Goal: Task Accomplishment & Management: Manage account settings

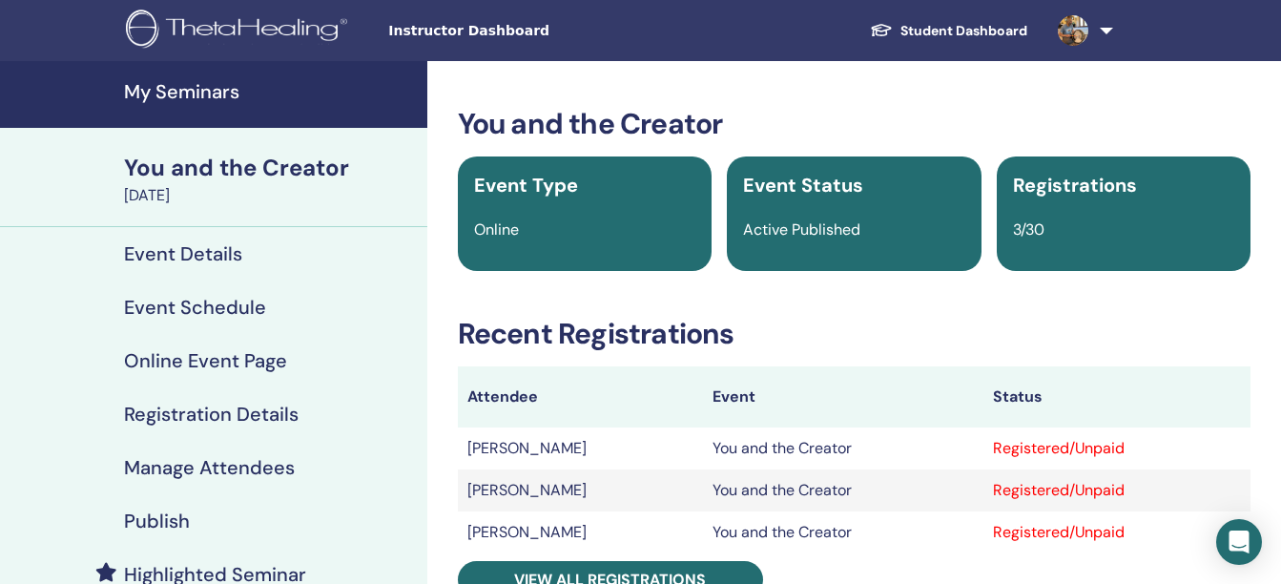
click at [65, 158] on div "You and the Creator August 15, 2025" at bounding box center [213, 177] width 427 height 99
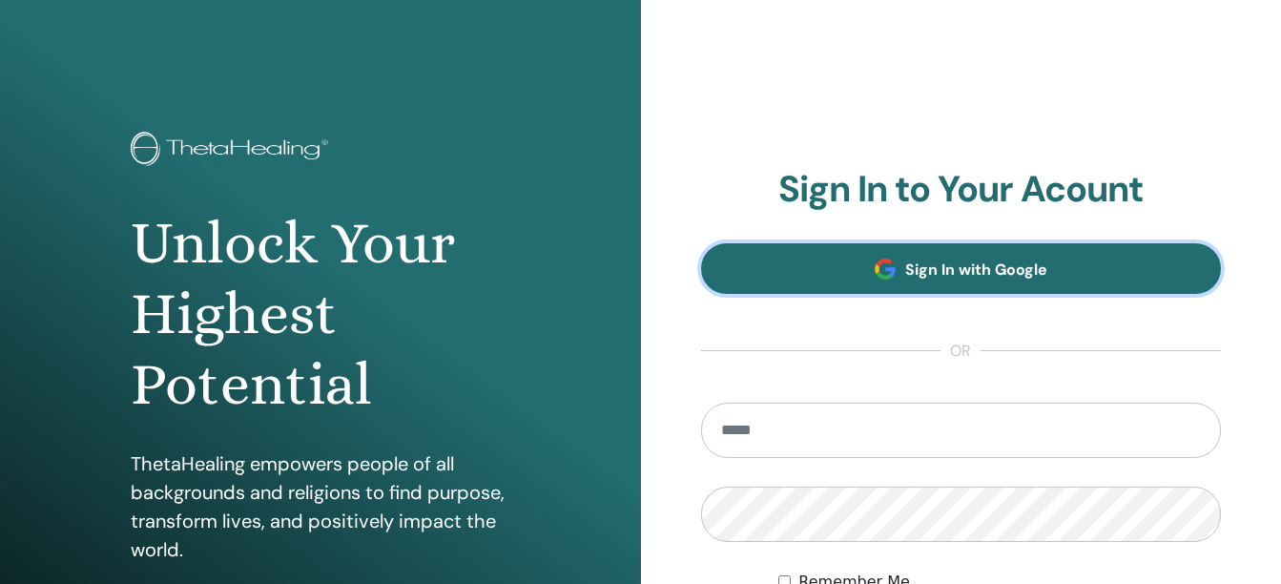
click at [947, 259] on span "Sign In with Google" at bounding box center [976, 269] width 142 height 20
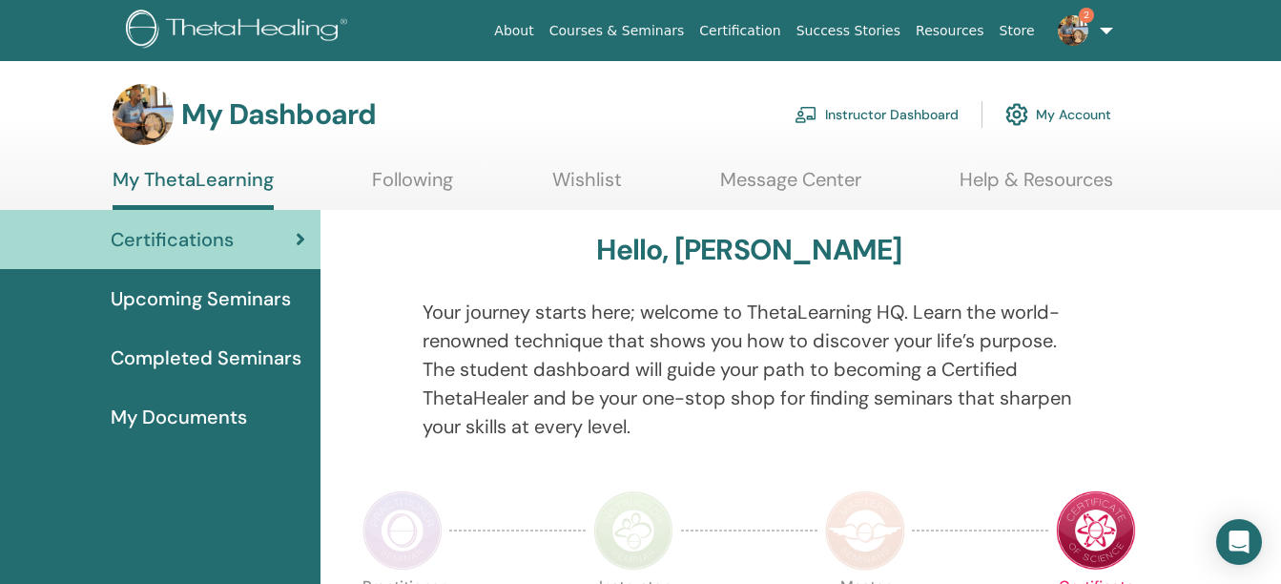
click at [1075, 37] on img at bounding box center [1073, 30] width 31 height 31
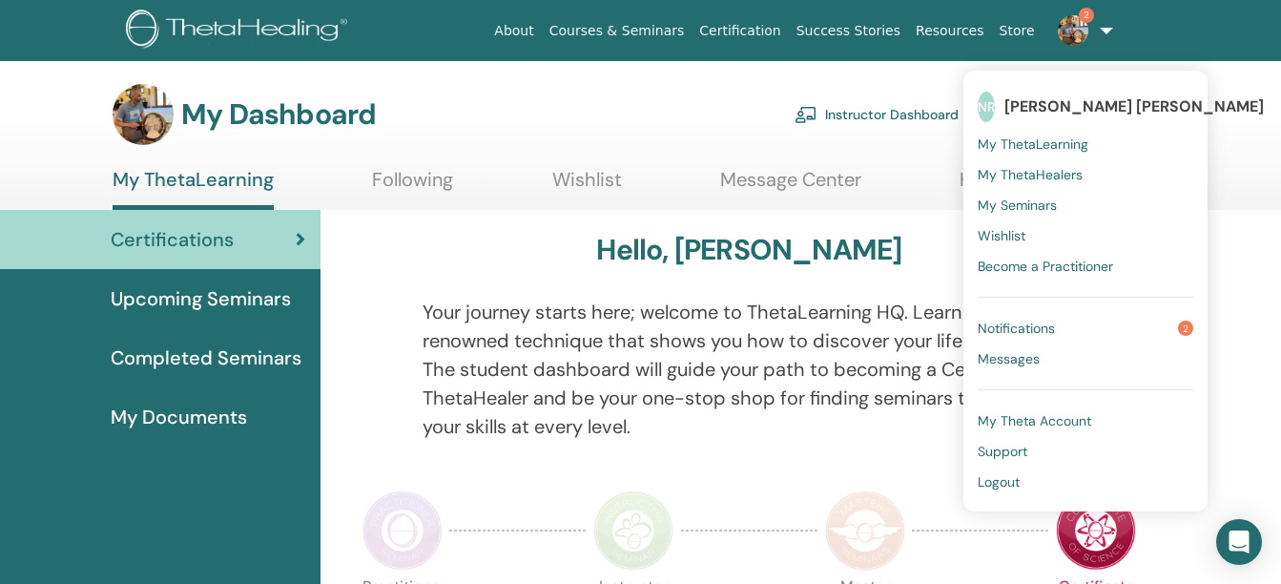
click at [1002, 328] on span "Notifications" at bounding box center [1016, 328] width 77 height 17
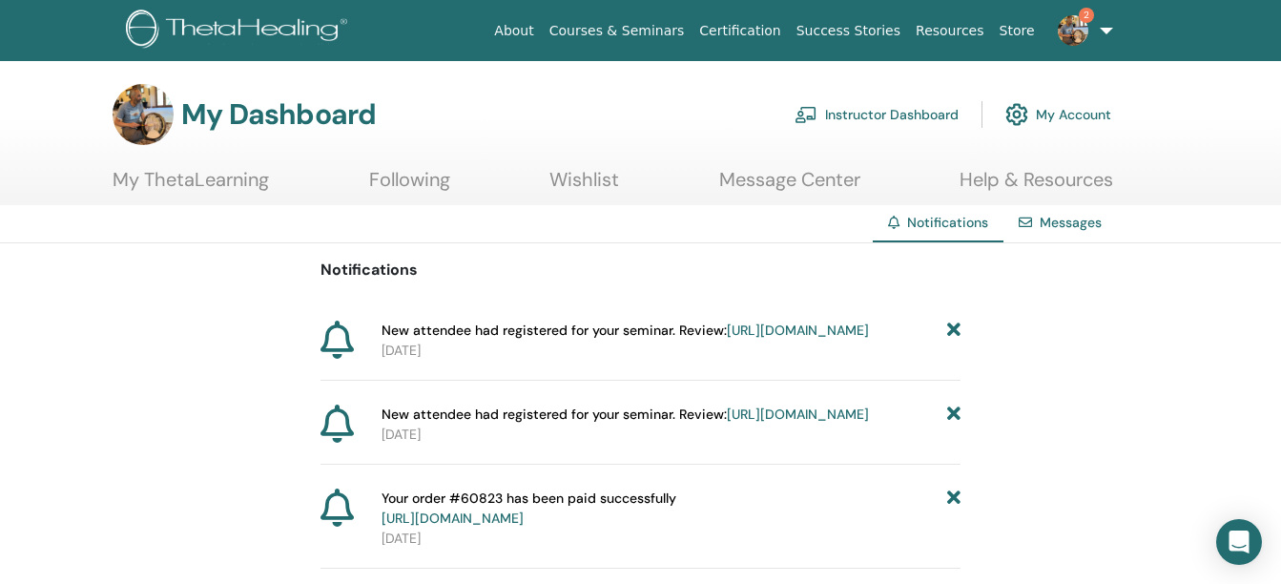
click at [857, 117] on link "Instructor Dashboard" at bounding box center [877, 114] width 164 height 42
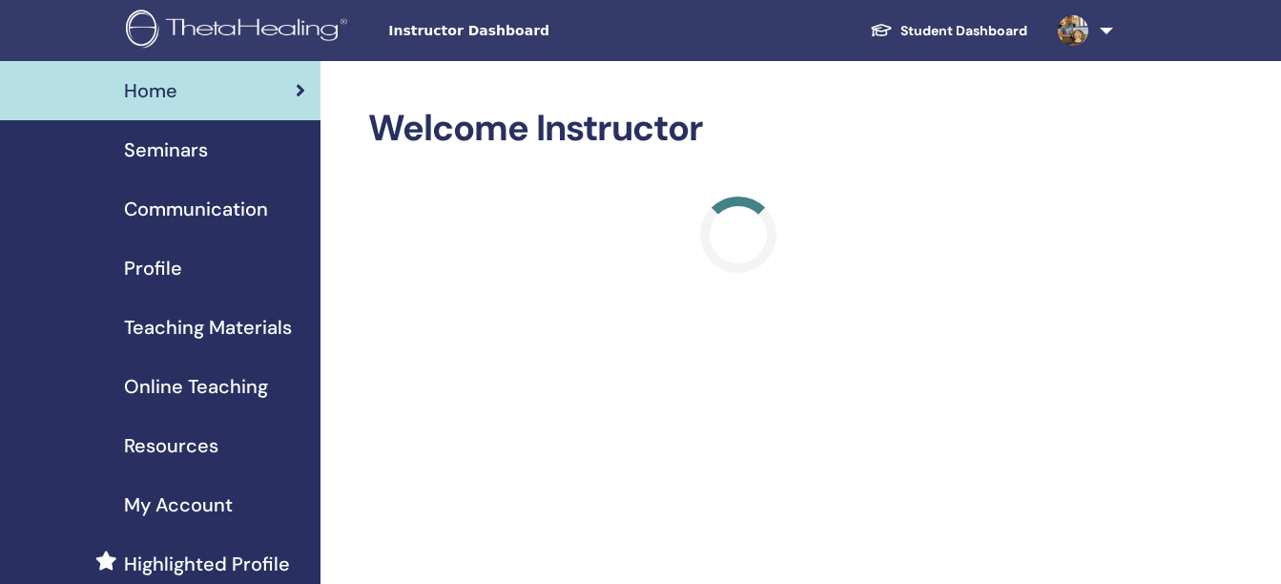
click at [194, 148] on span "Seminars" at bounding box center [166, 149] width 84 height 29
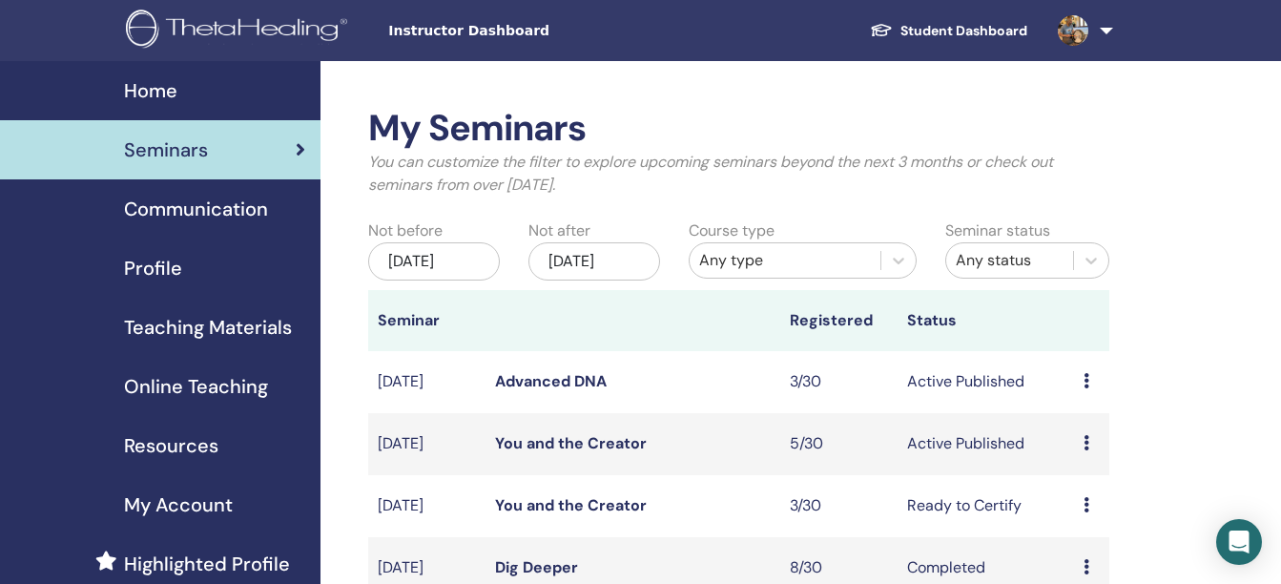
click at [564, 453] on link "You and the Creator" at bounding box center [571, 443] width 152 height 20
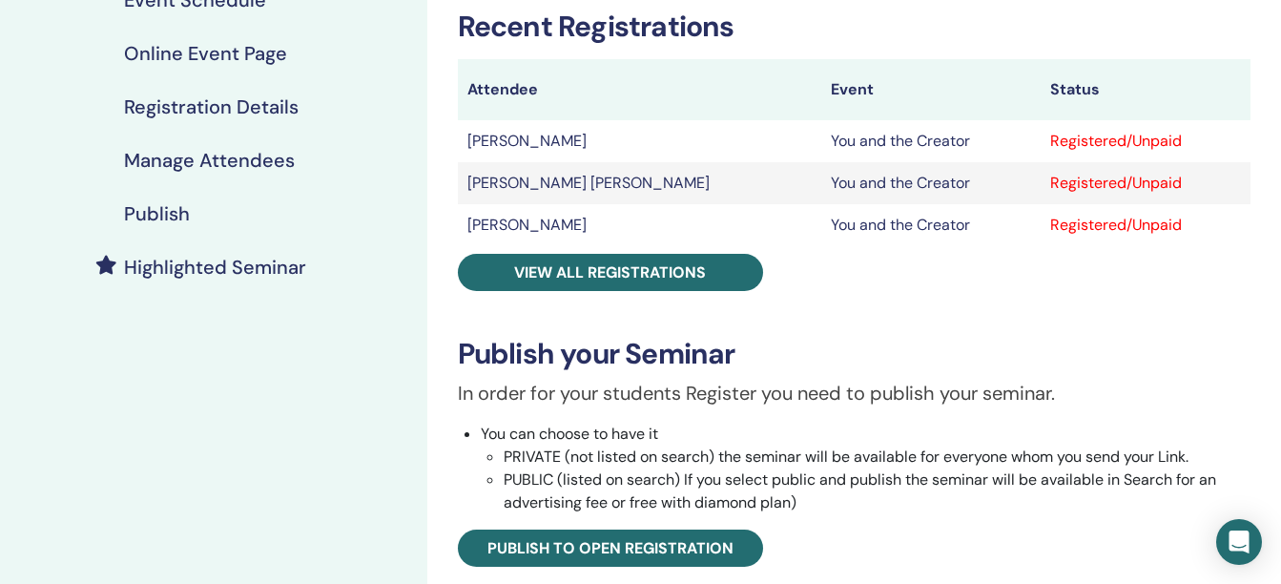
scroll to position [314, 0]
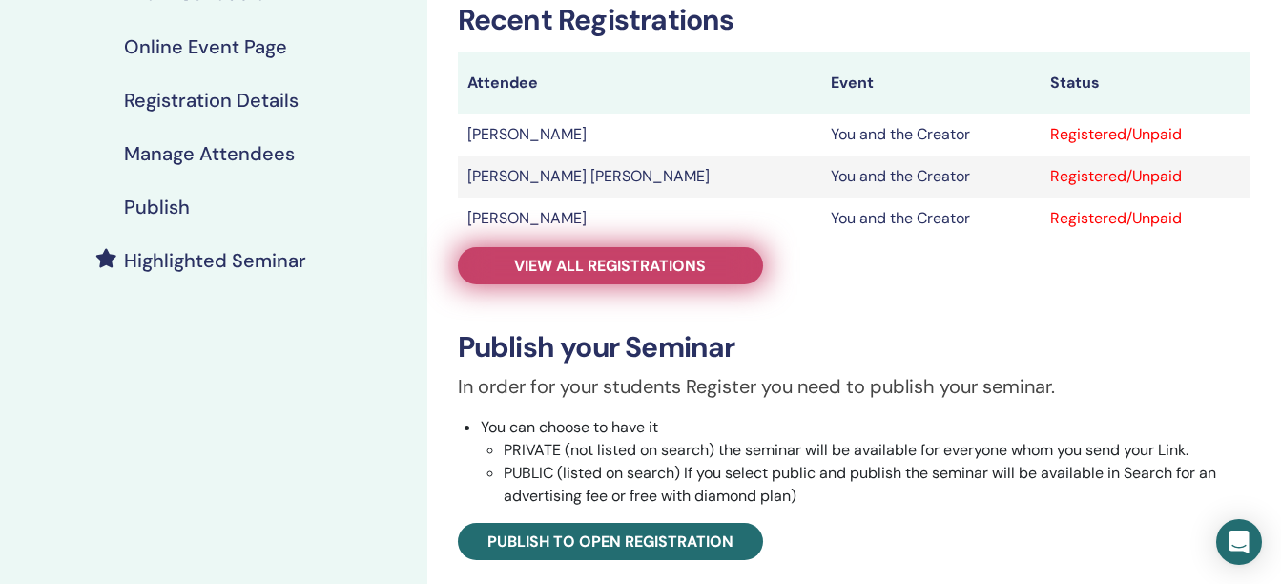
click at [664, 257] on span "View all registrations" at bounding box center [610, 266] width 192 height 20
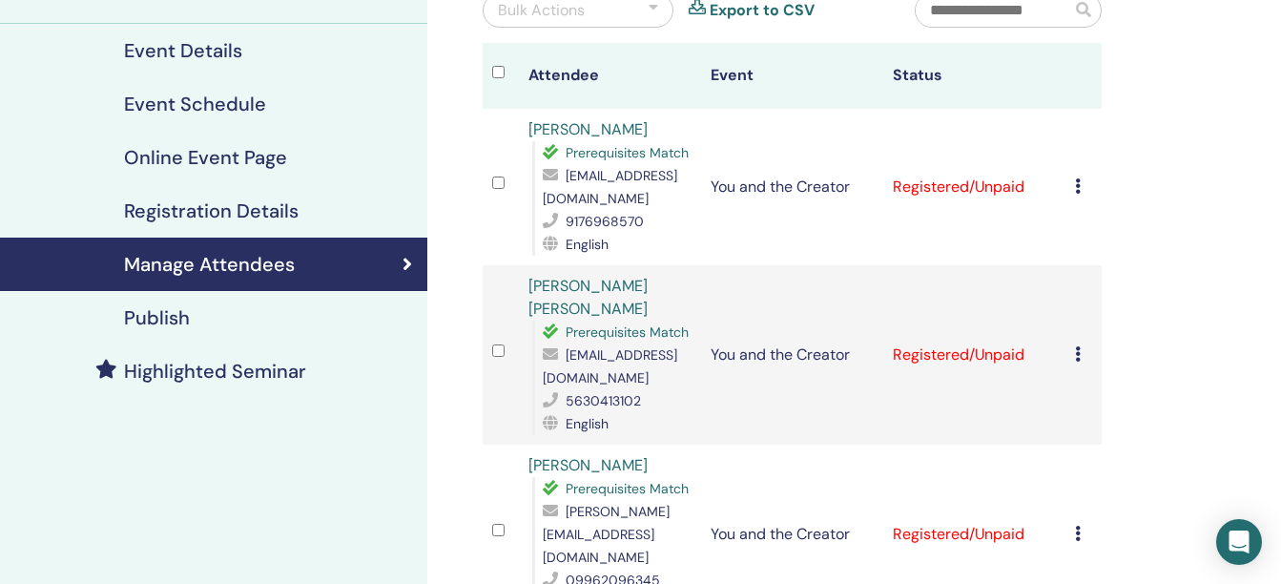
scroll to position [199, 0]
